Goal: Check status: Check status

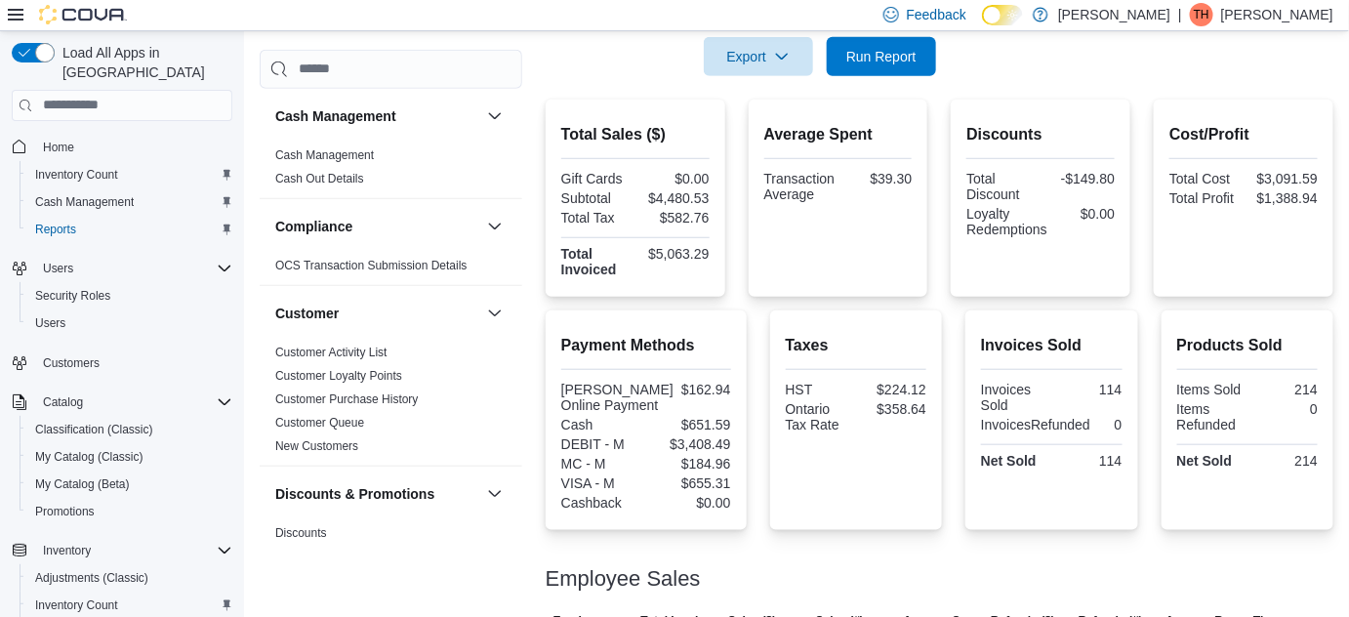
scroll to position [1330, 0]
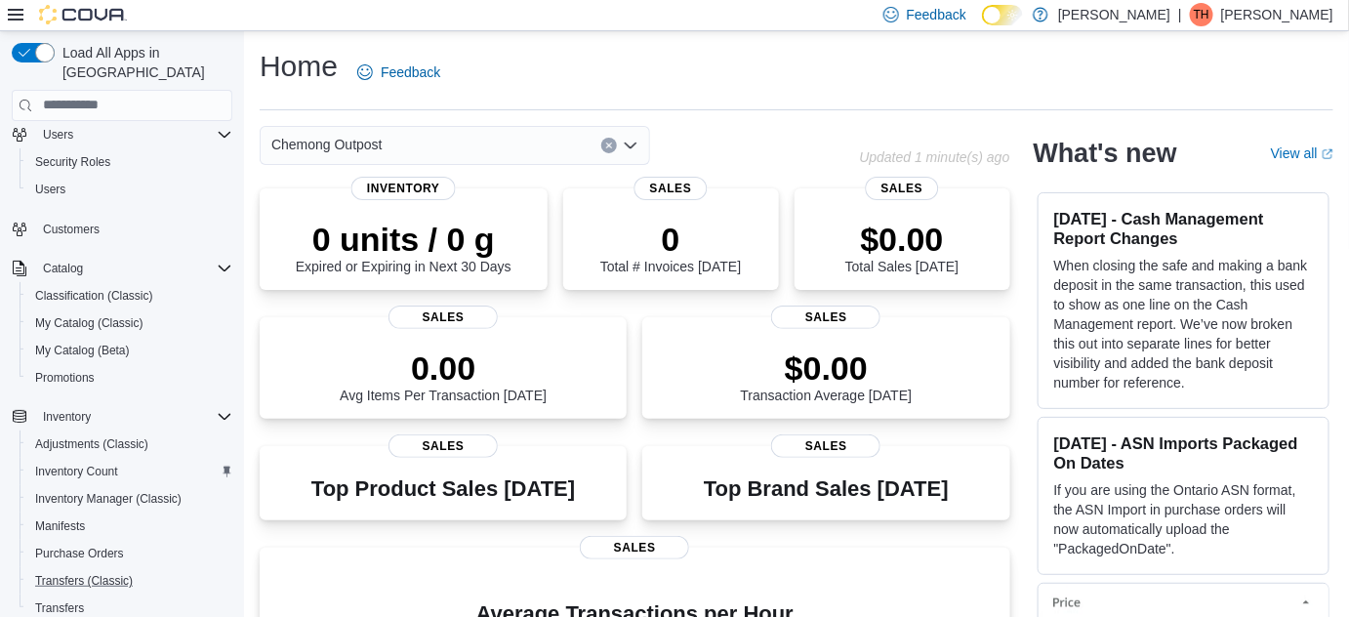
scroll to position [177, 0]
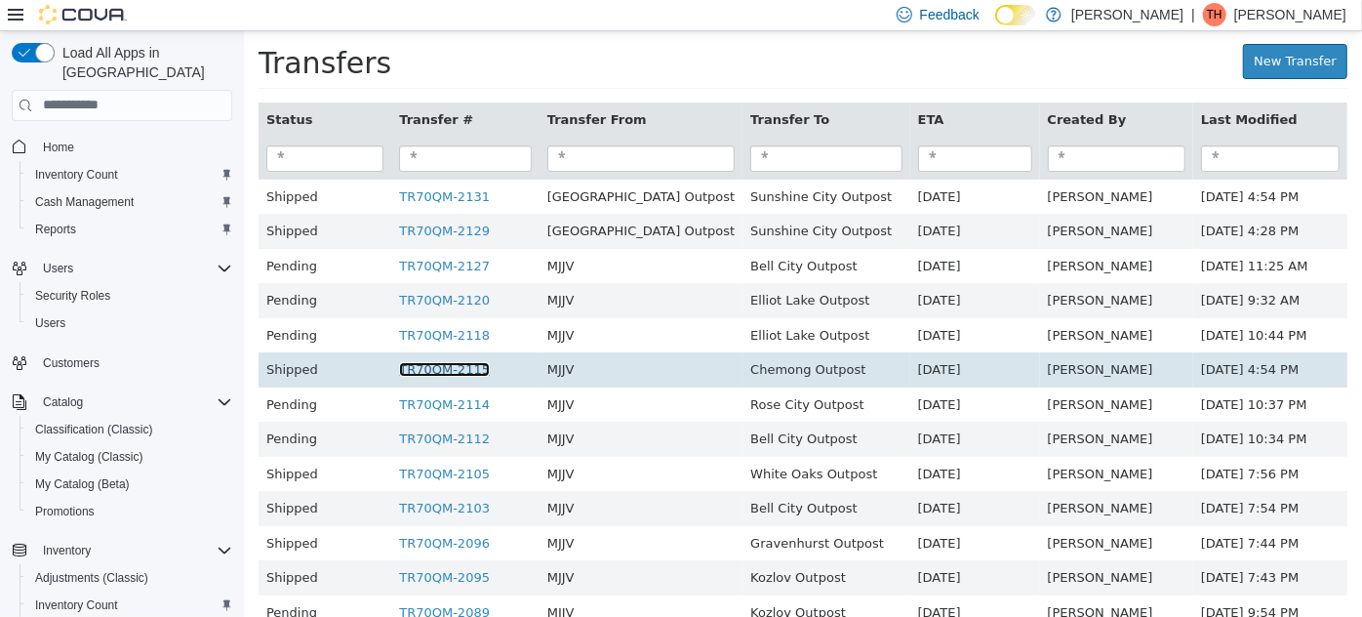
click at [430, 368] on link "TR70QM-2115" at bounding box center [443, 368] width 91 height 15
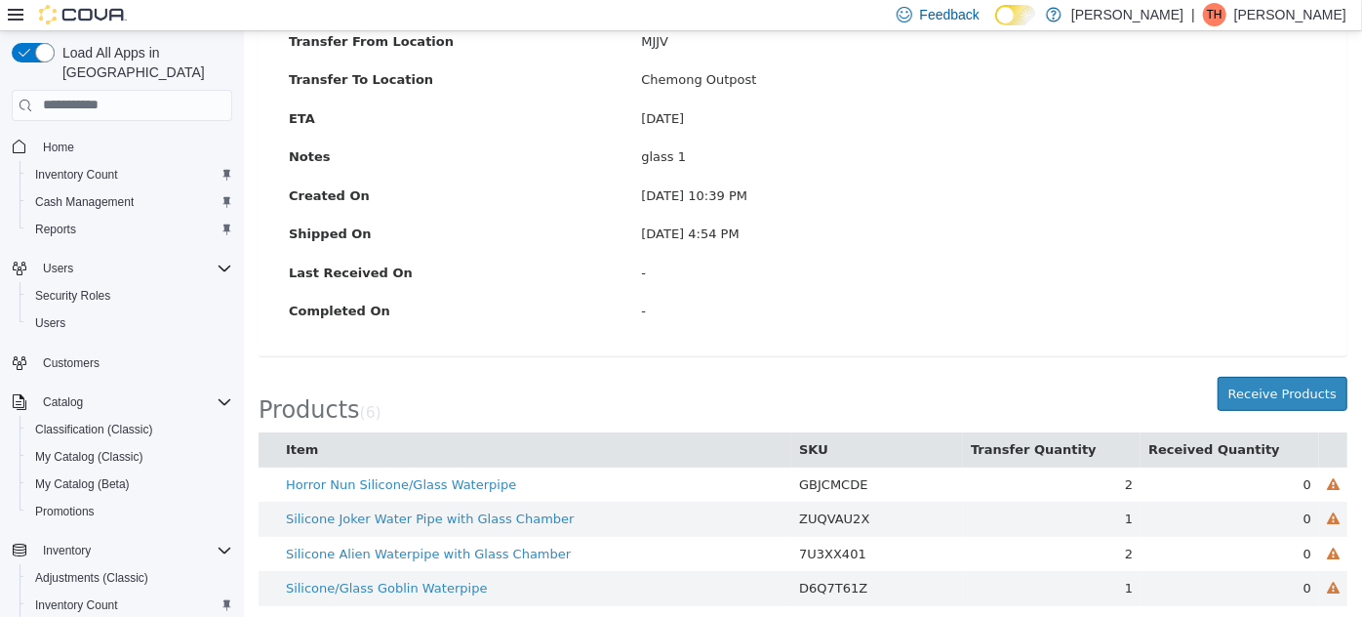
scroll to position [299, 0]
